Goal: Task Accomplishment & Management: Complete application form

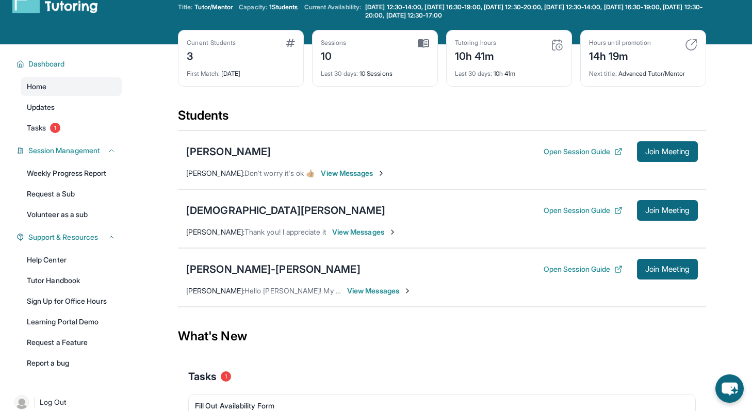
scroll to position [118, 0]
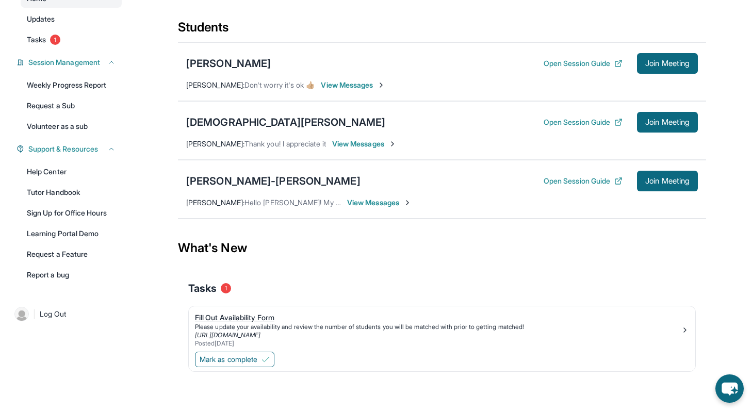
click at [263, 327] on div "Please update your availability and review the number of students you will be m…" at bounding box center [438, 327] width 486 height 8
click at [243, 363] on span "Mark as complete" at bounding box center [229, 360] width 58 height 10
click at [240, 363] on span "Mark as complete" at bounding box center [229, 360] width 58 height 10
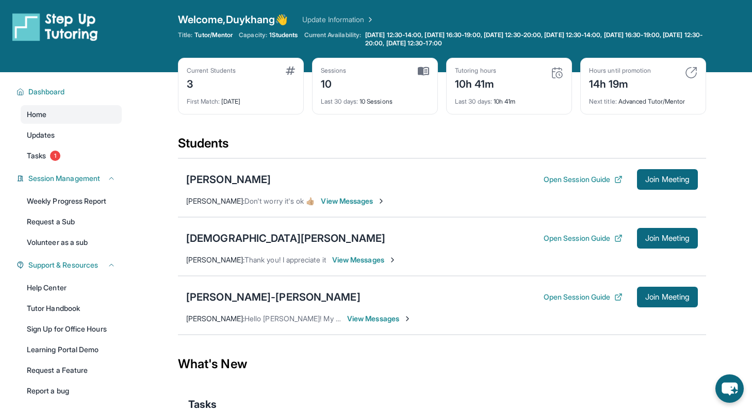
scroll to position [0, 0]
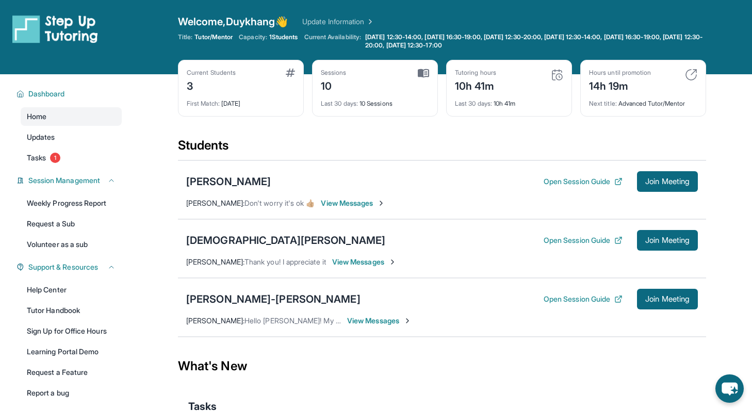
click at [315, 24] on link "Update Information" at bounding box center [338, 22] width 72 height 10
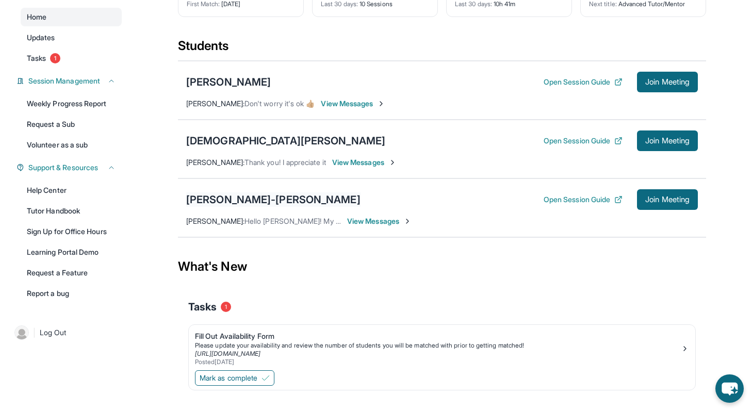
scroll to position [118, 0]
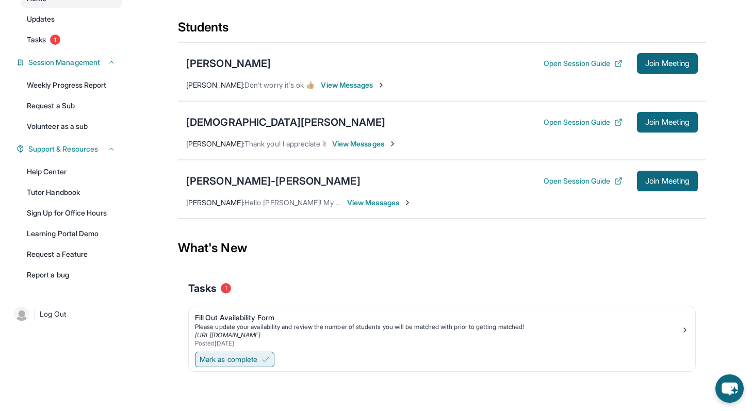
click at [254, 362] on span "Mark as complete" at bounding box center [229, 360] width 58 height 10
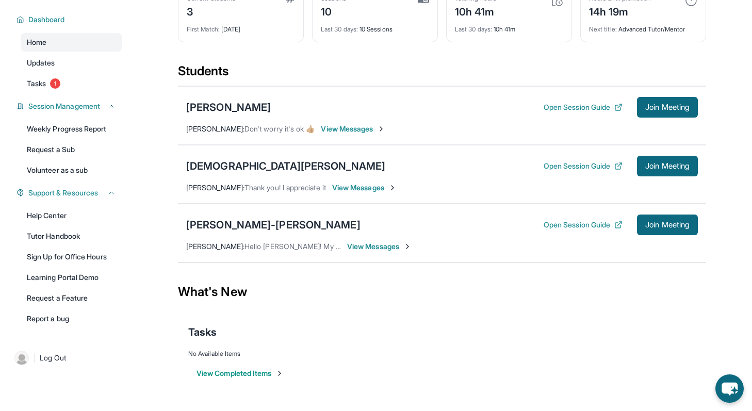
scroll to position [74, 0]
click at [243, 377] on button "View Completed Items" at bounding box center [240, 373] width 87 height 10
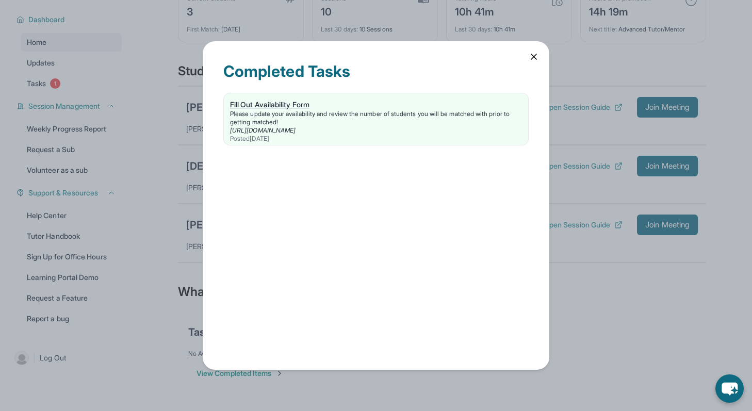
click at [296, 127] on link "[URL][DOMAIN_NAME]" at bounding box center [263, 130] width 66 height 8
click at [381, 119] on div "Please update your availability and review the number of students you will be m…" at bounding box center [376, 118] width 292 height 17
drag, startPoint x: 527, startPoint y: 61, endPoint x: 532, endPoint y: 55, distance: 8.2
click at [530, 57] on div "Completed Tasks Fill Out Availability Form Please update your availability and …" at bounding box center [376, 205] width 347 height 329
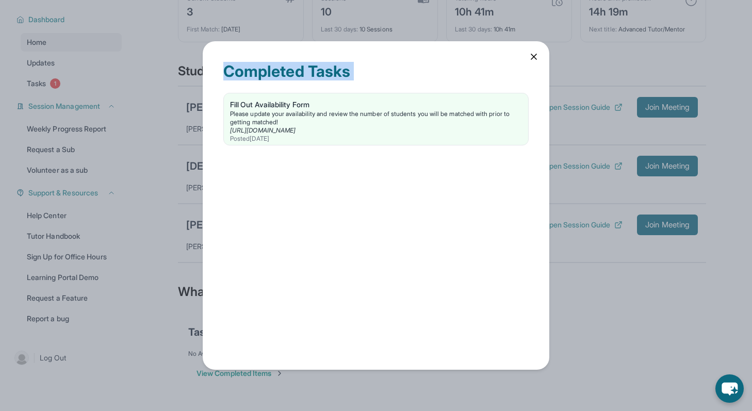
click at [535, 52] on icon at bounding box center [534, 57] width 10 height 10
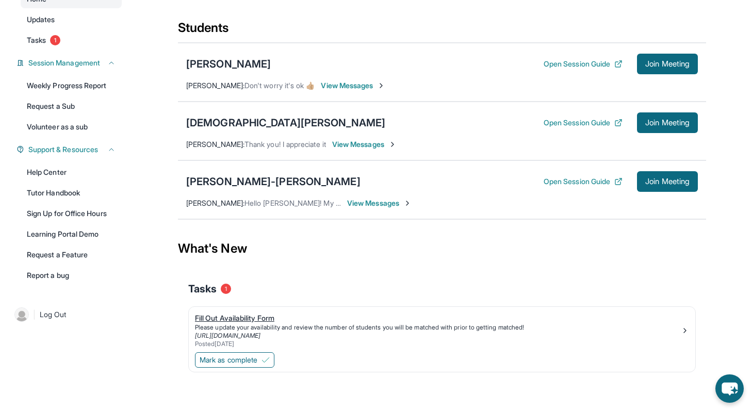
scroll to position [118, 0]
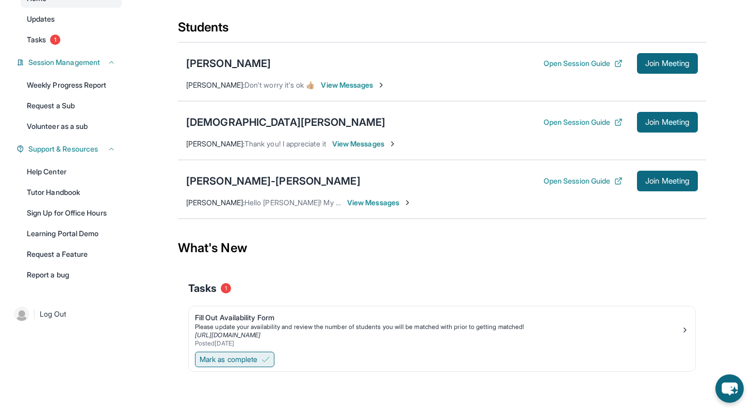
click at [230, 357] on span "Mark as complete" at bounding box center [229, 360] width 58 height 10
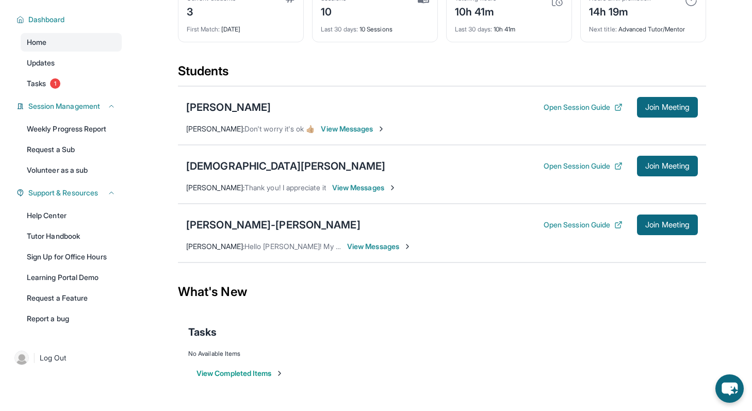
scroll to position [74, 0]
click at [256, 168] on div "[DEMOGRAPHIC_DATA][PERSON_NAME]" at bounding box center [285, 166] width 199 height 14
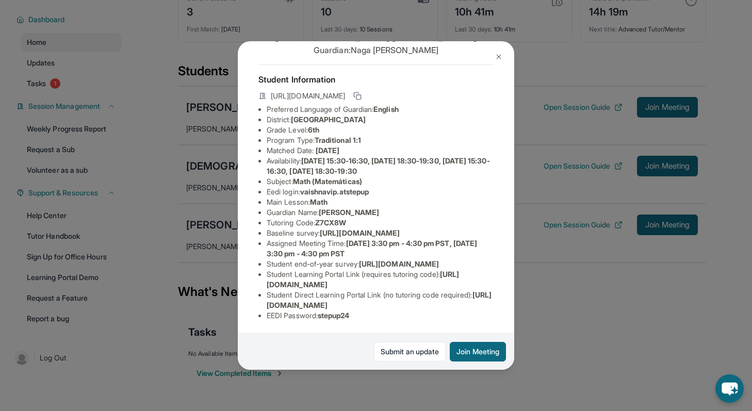
scroll to position [121, 0]
click at [495, 59] on img at bounding box center [499, 57] width 8 height 8
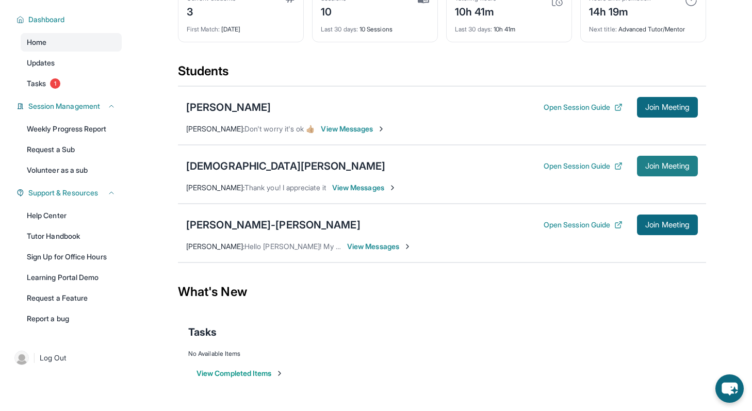
click at [656, 161] on button "Join Meeting" at bounding box center [667, 166] width 61 height 21
